Goal: Browse casually: Explore the website without a specific task or goal

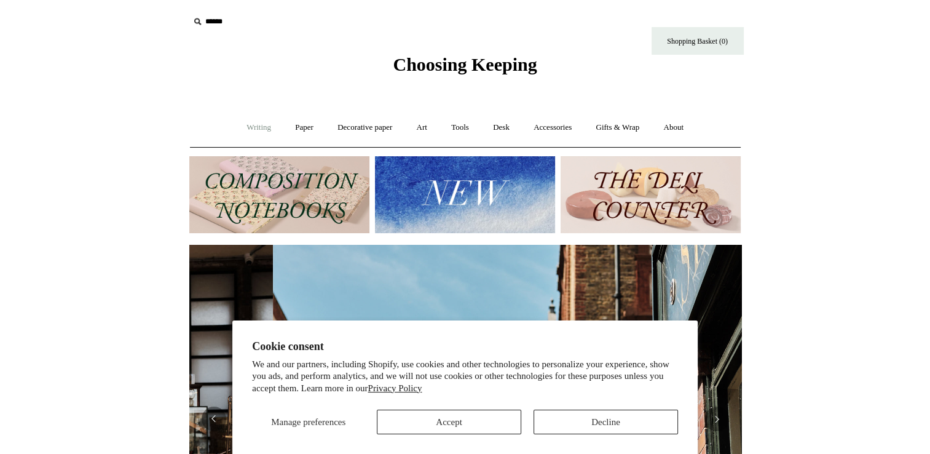
scroll to position [0, 552]
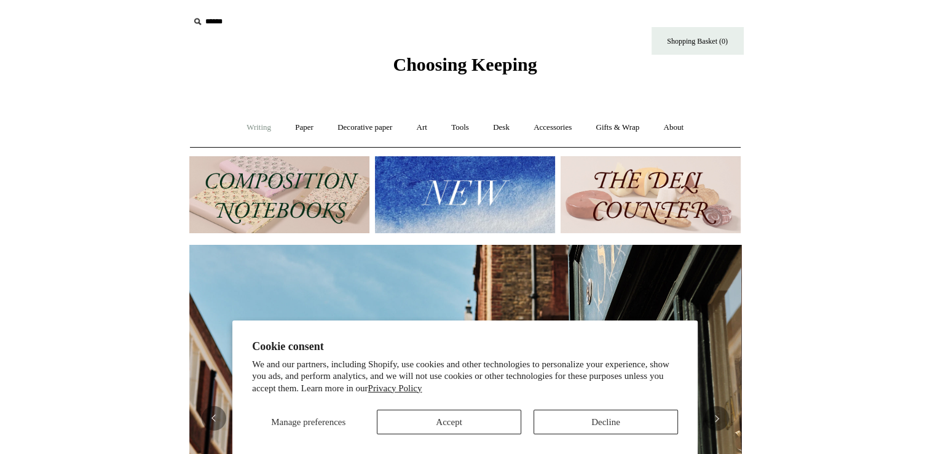
click at [256, 129] on link "Writing +" at bounding box center [258, 127] width 47 height 33
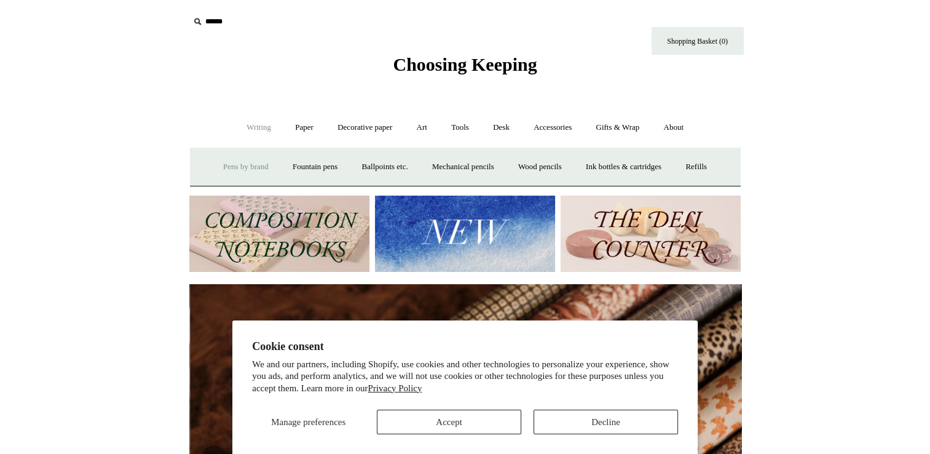
scroll to position [0, 1104]
click at [389, 164] on link "Ballpoints etc. +" at bounding box center [385, 167] width 68 height 33
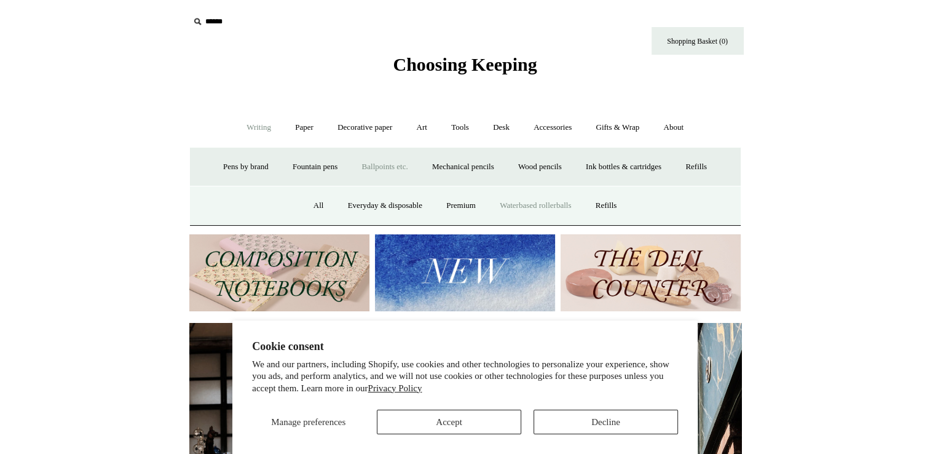
scroll to position [0, 552]
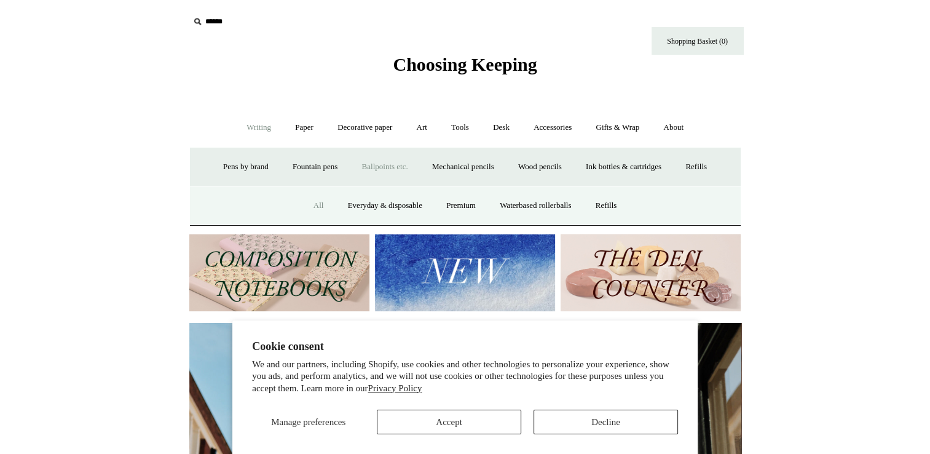
click at [304, 202] on link "All" at bounding box center [318, 205] width 33 height 33
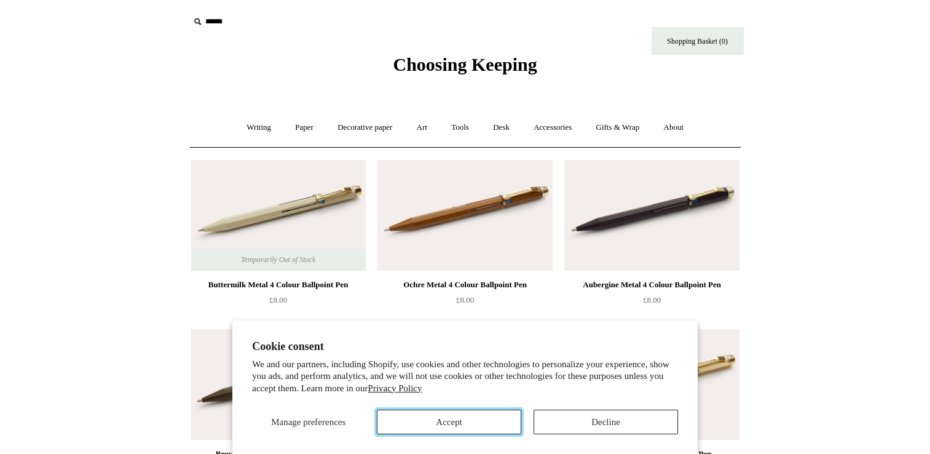
click at [498, 414] on button "Accept" at bounding box center [449, 421] width 144 height 25
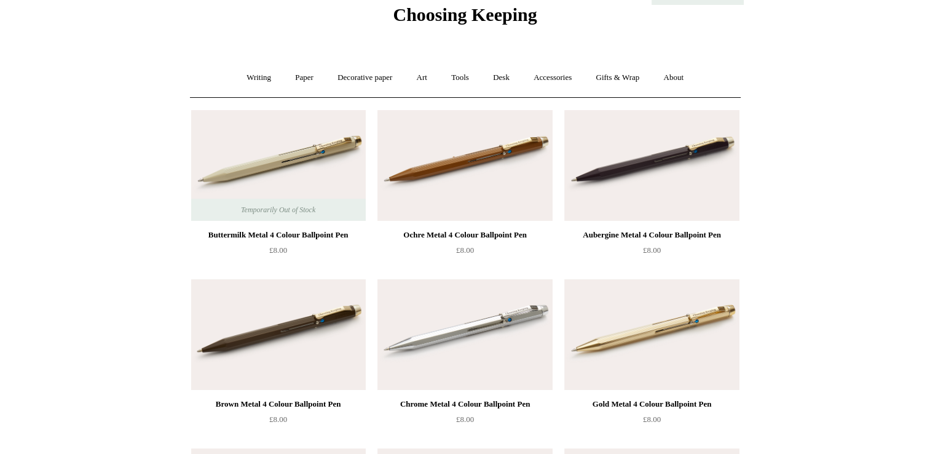
scroll to position [49, 0]
click at [685, 203] on img at bounding box center [651, 166] width 175 height 111
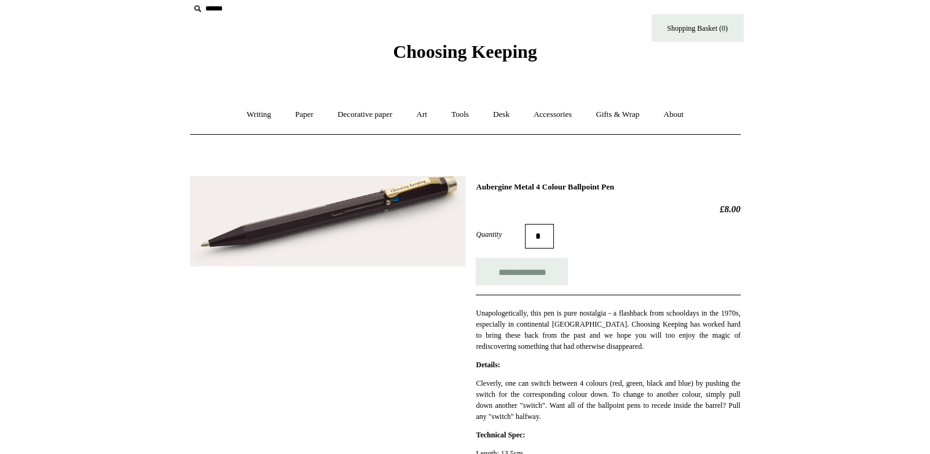
scroll to position [20, 0]
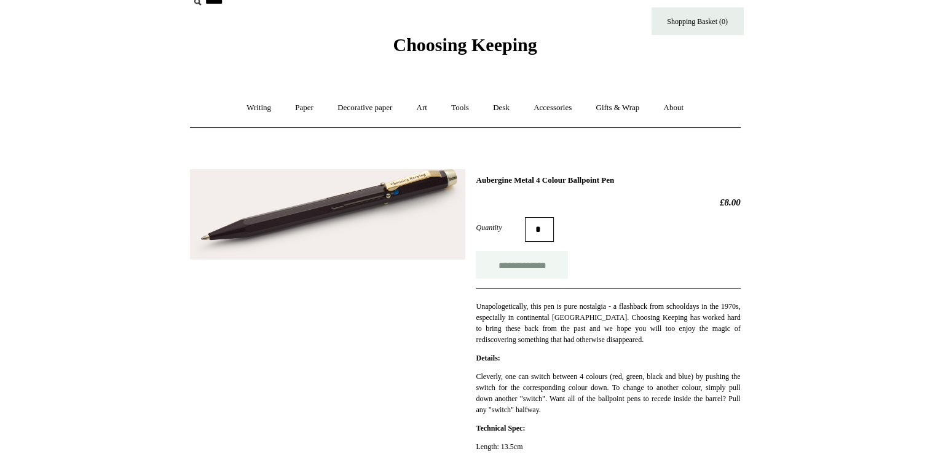
click at [505, 263] on input "**********" at bounding box center [522, 265] width 92 height 28
click at [296, 106] on link "Paper +" at bounding box center [304, 108] width 41 height 33
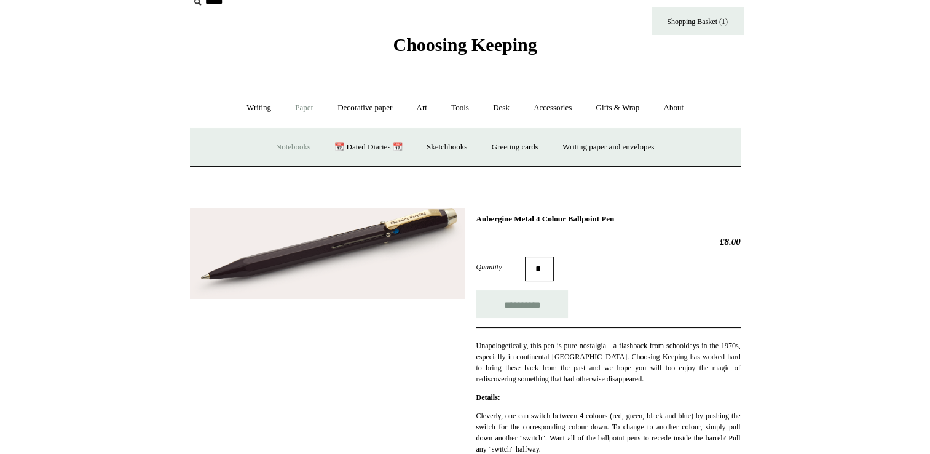
type input "**********"
click at [275, 146] on link "Notebooks +" at bounding box center [293, 147] width 57 height 33
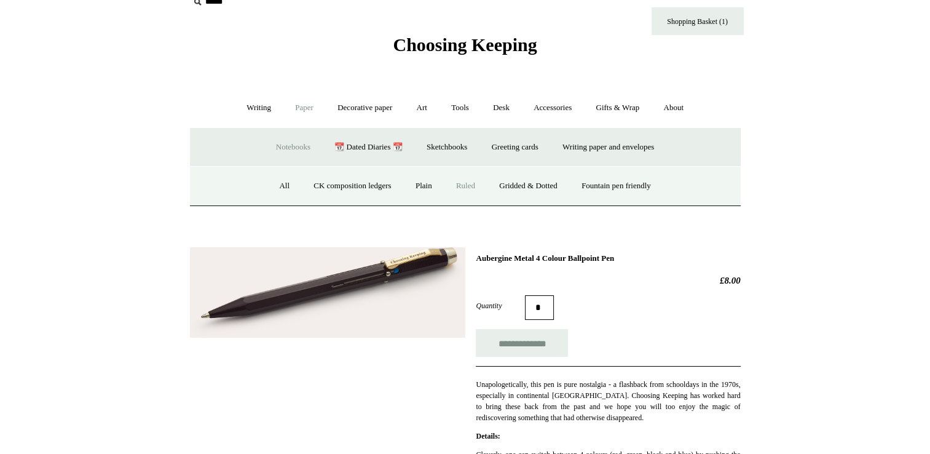
click at [457, 186] on link "Ruled" at bounding box center [465, 186] width 41 height 33
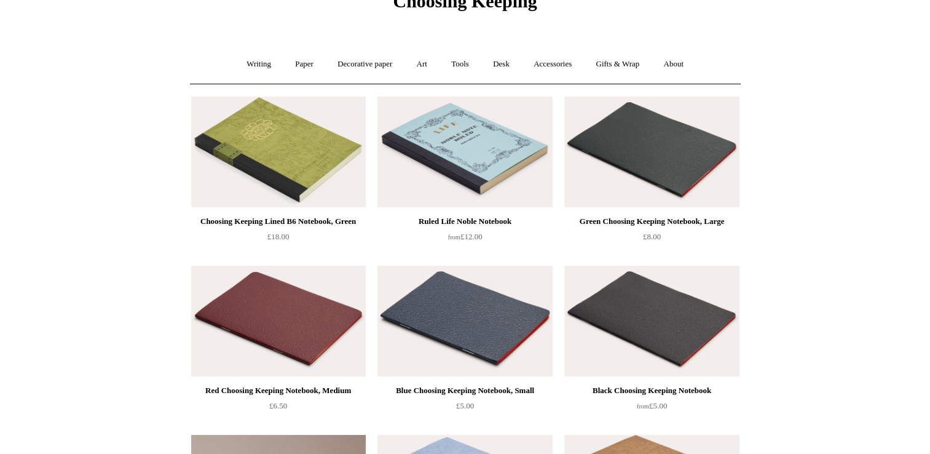
scroll to position [49, 0]
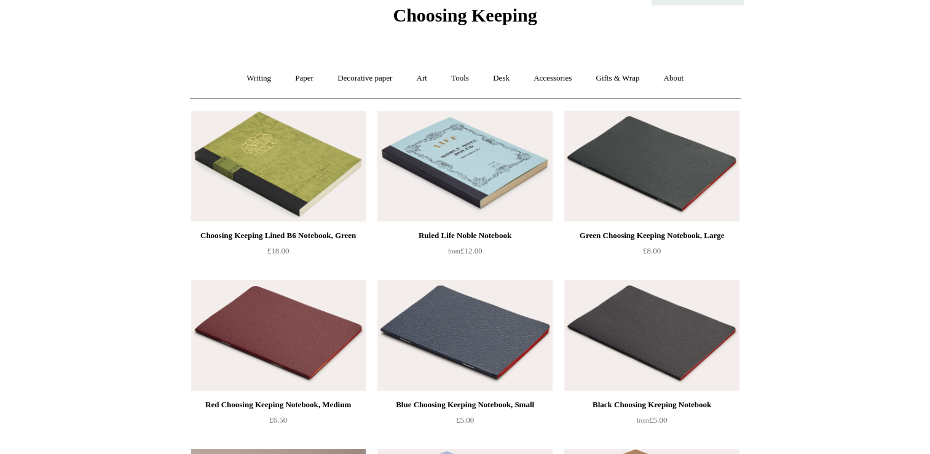
click at [662, 160] on img at bounding box center [651, 166] width 175 height 111
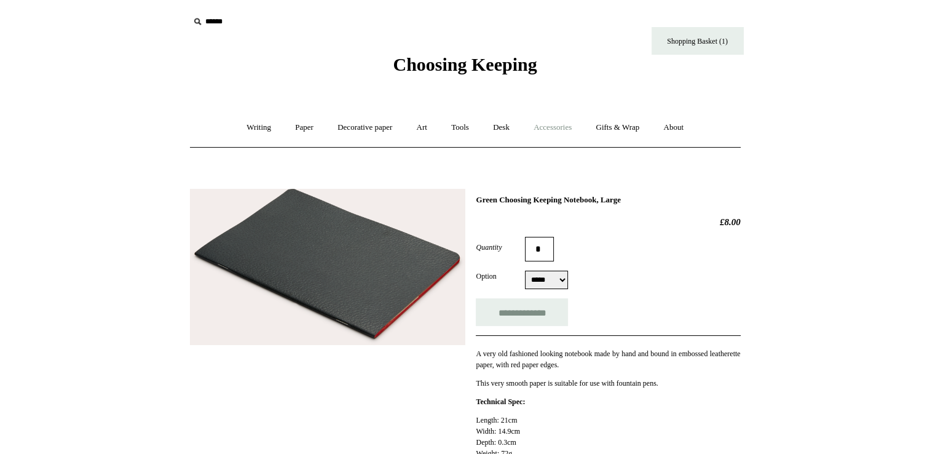
click at [558, 126] on link "Accessories +" at bounding box center [552, 127] width 60 height 33
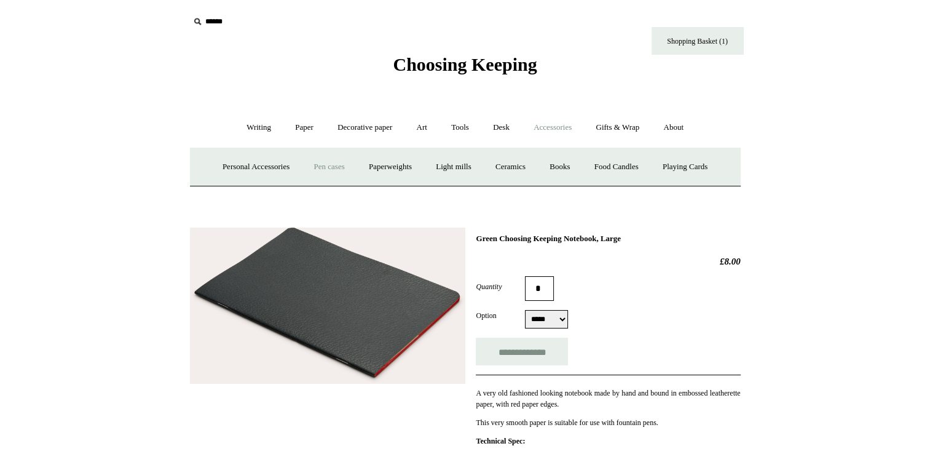
click at [318, 168] on link "Pen cases" at bounding box center [328, 167] width 53 height 33
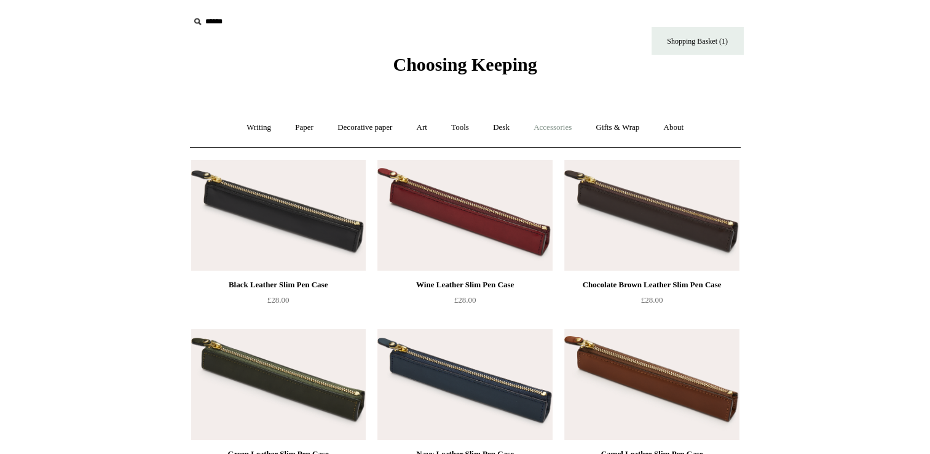
click at [567, 125] on link "Accessories +" at bounding box center [552, 127] width 60 height 33
